Goal: Task Accomplishment & Management: Use online tool/utility

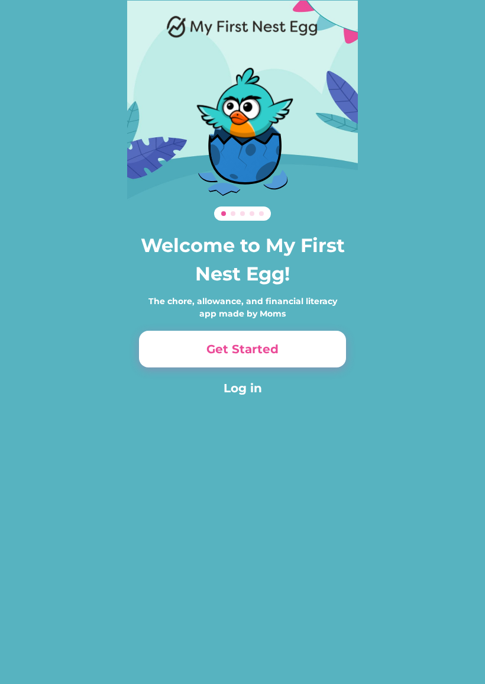
click at [330, 338] on button "Get Started" at bounding box center [242, 349] width 207 height 37
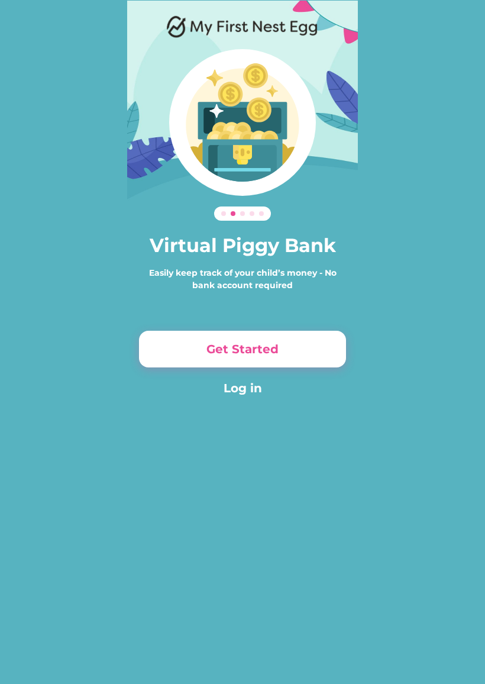
click at [340, 354] on button "Get Started" at bounding box center [242, 349] width 207 height 37
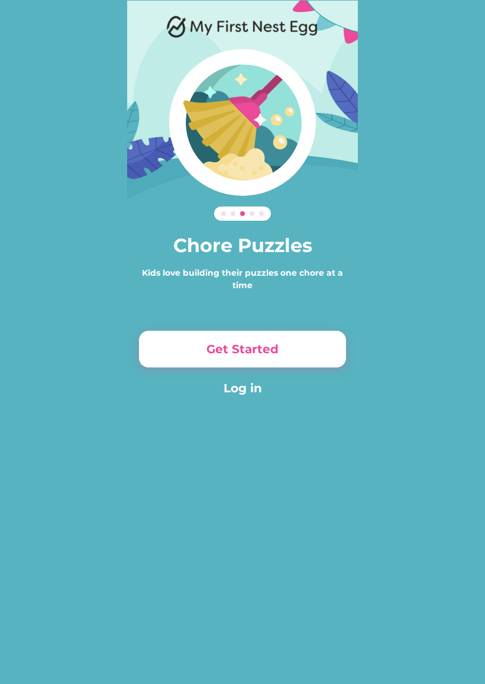
click at [270, 362] on button "Get Started" at bounding box center [242, 349] width 207 height 37
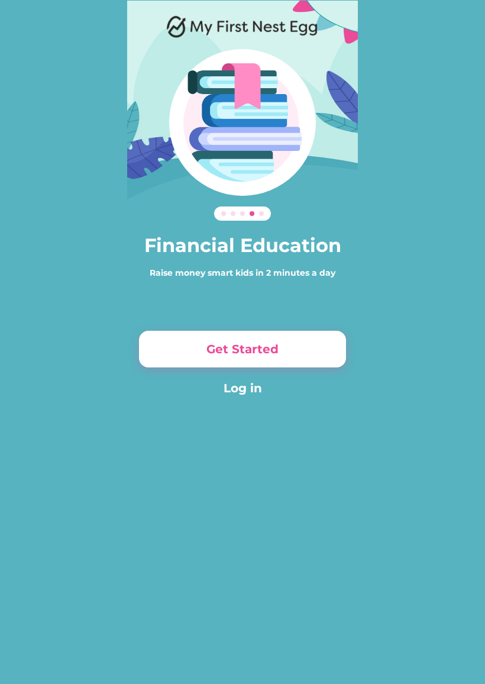
click at [273, 359] on button "Get Started" at bounding box center [242, 349] width 207 height 37
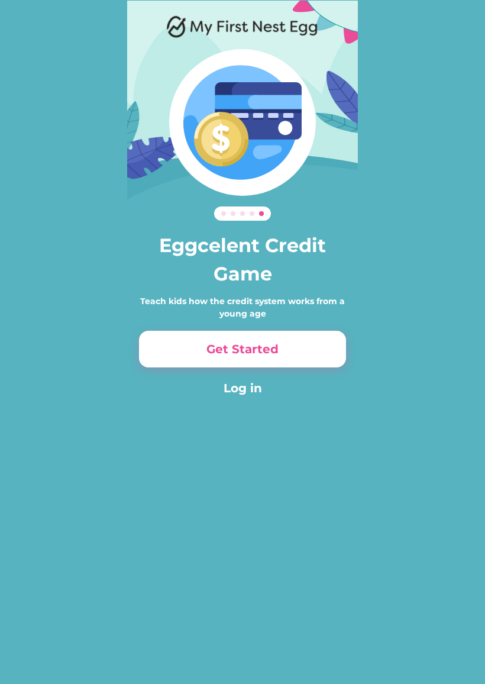
click at [243, 396] on button "Log in" at bounding box center [242, 388] width 207 height 18
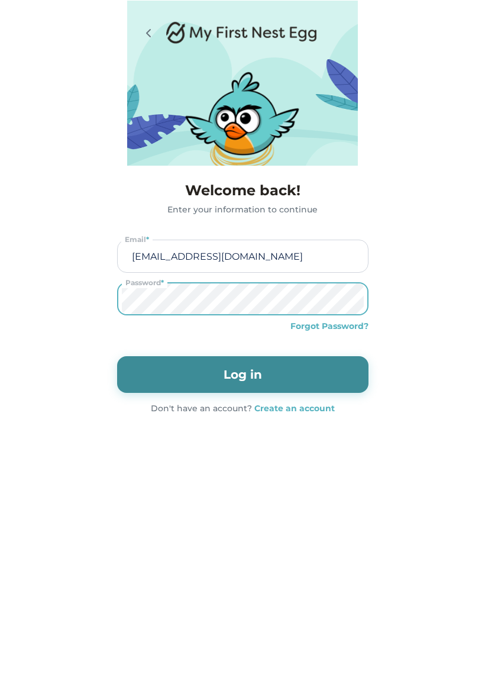
click at [321, 384] on button "Log in" at bounding box center [242, 374] width 251 height 37
click at [333, 381] on button "Log in" at bounding box center [242, 374] width 251 height 37
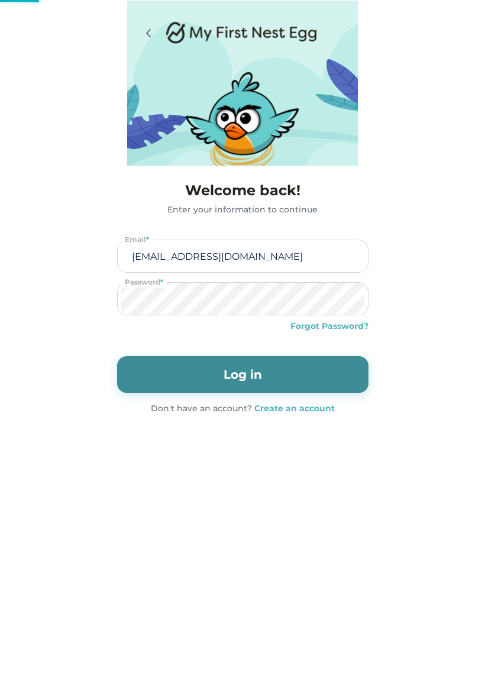
click at [330, 381] on button "Log in" at bounding box center [242, 374] width 251 height 37
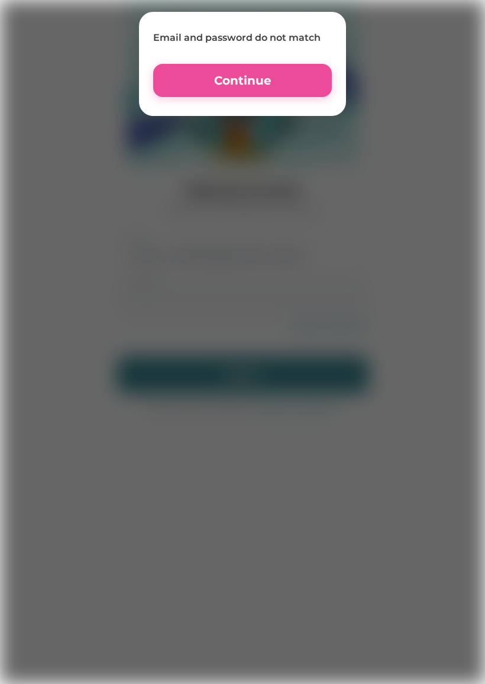
click at [177, 89] on button "Continue" at bounding box center [242, 80] width 179 height 33
